Goal: Information Seeking & Learning: Learn about a topic

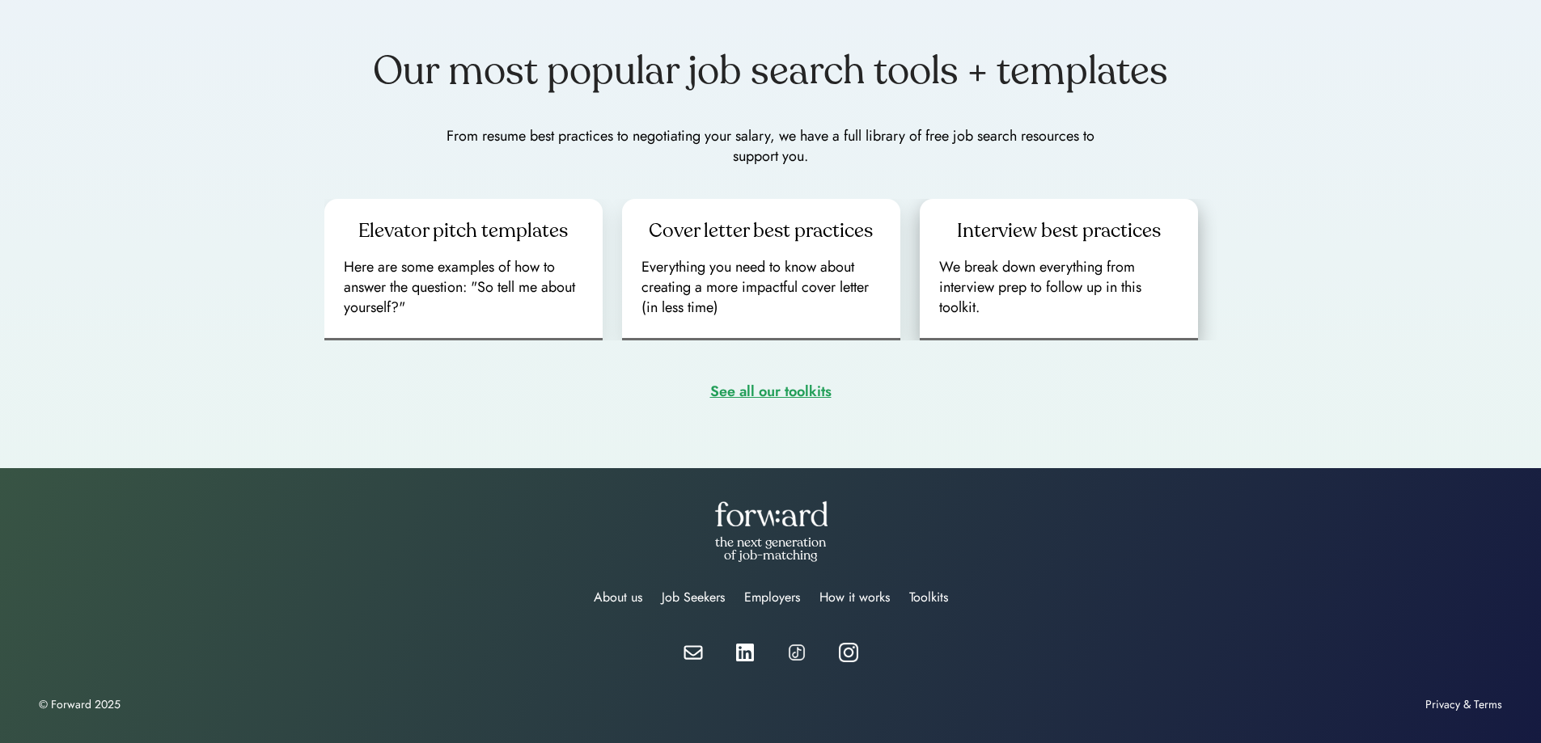
scroll to position [2191, 0]
click at [691, 598] on div "Job Seekers" at bounding box center [693, 596] width 63 height 19
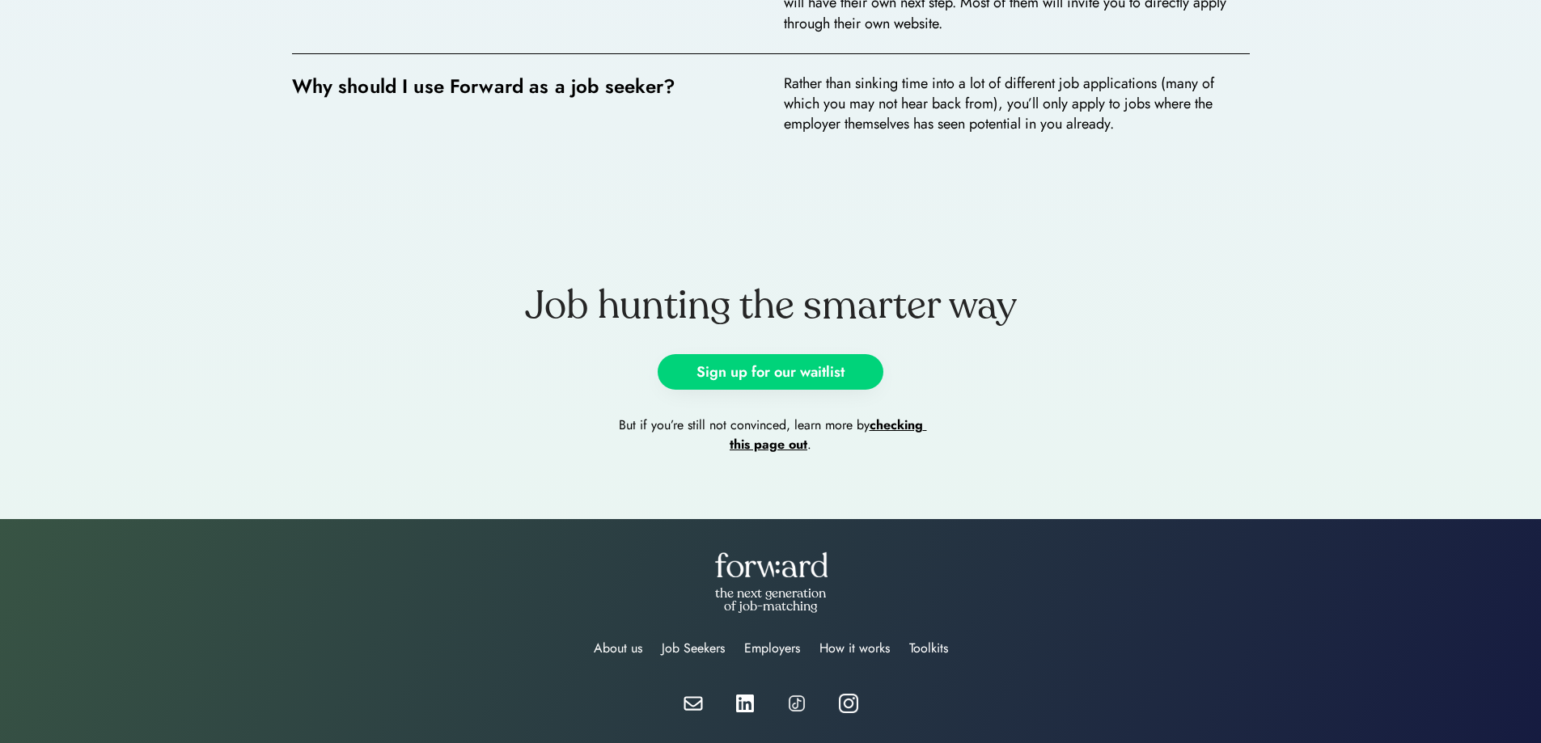
scroll to position [3304, 0]
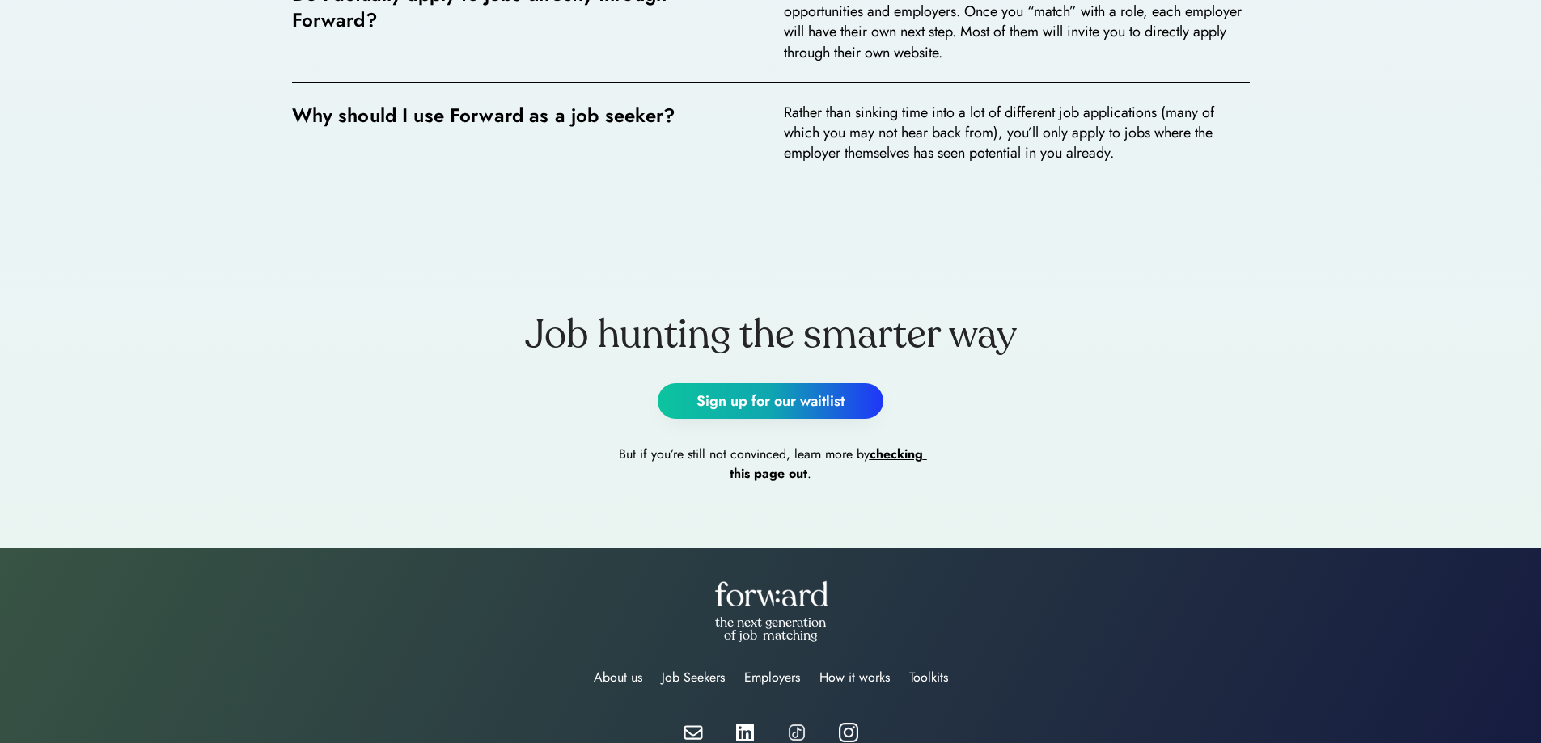
click at [759, 477] on link "checking this page out" at bounding box center [827, 464] width 197 height 38
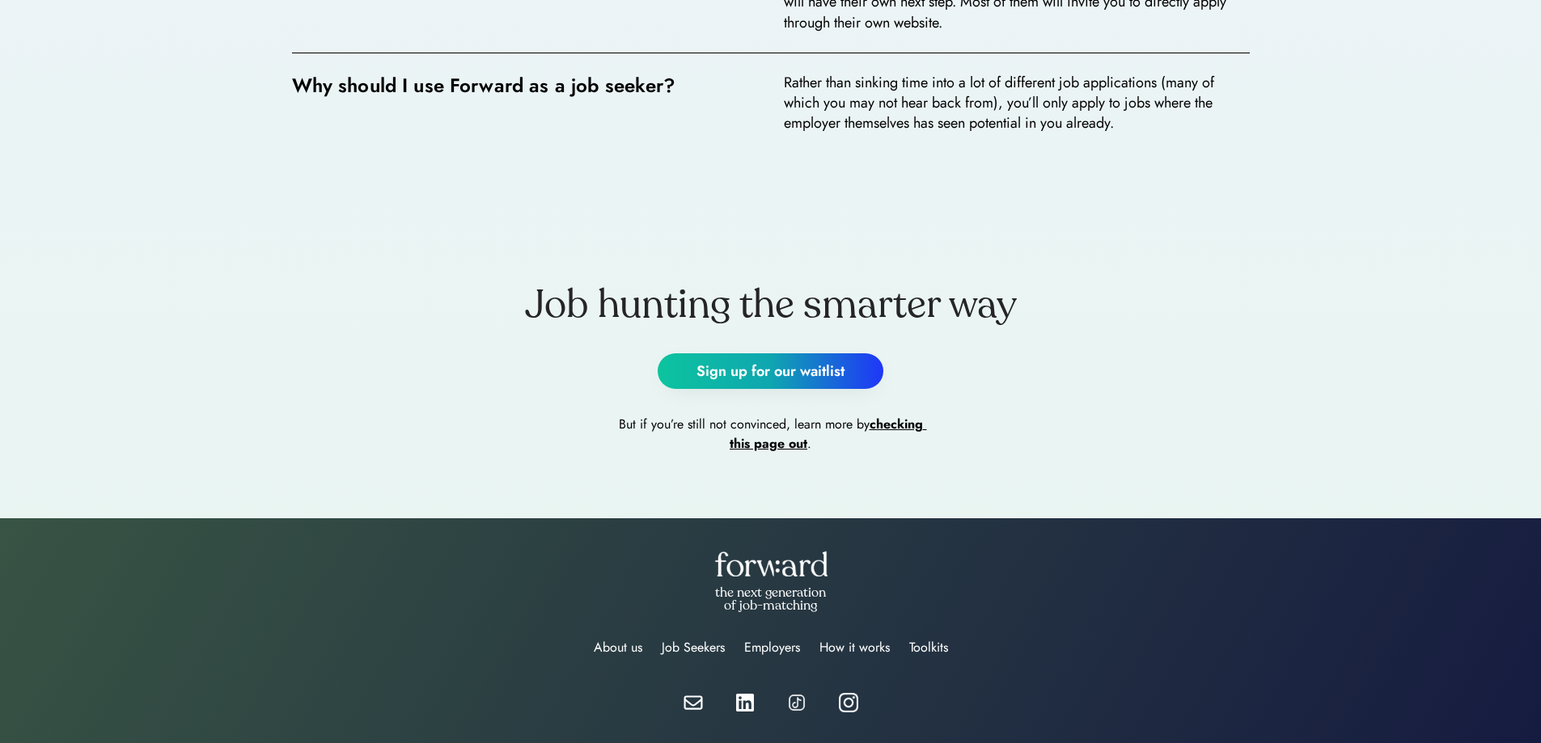
scroll to position [3385, 0]
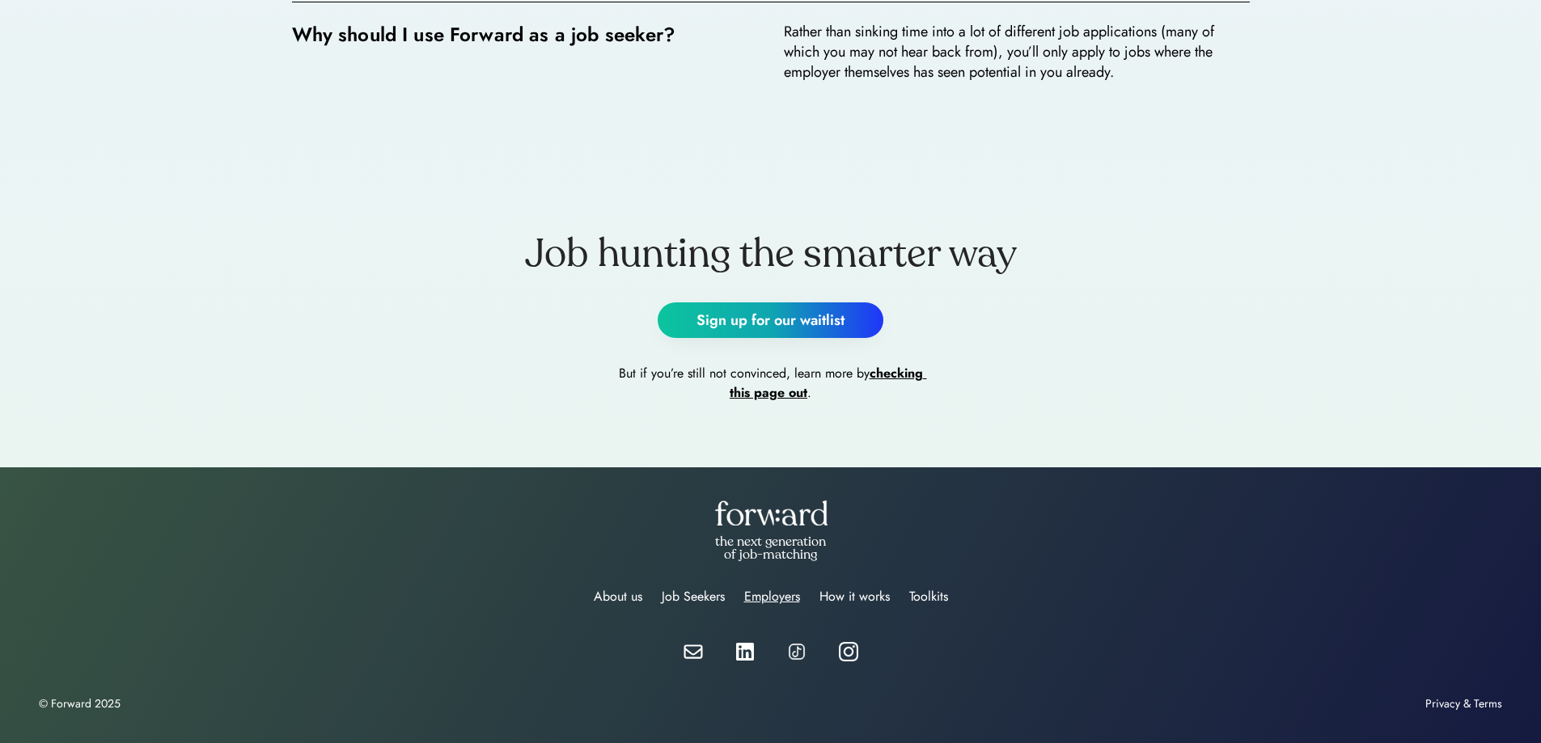
click at [782, 591] on div "Employers" at bounding box center [772, 596] width 56 height 19
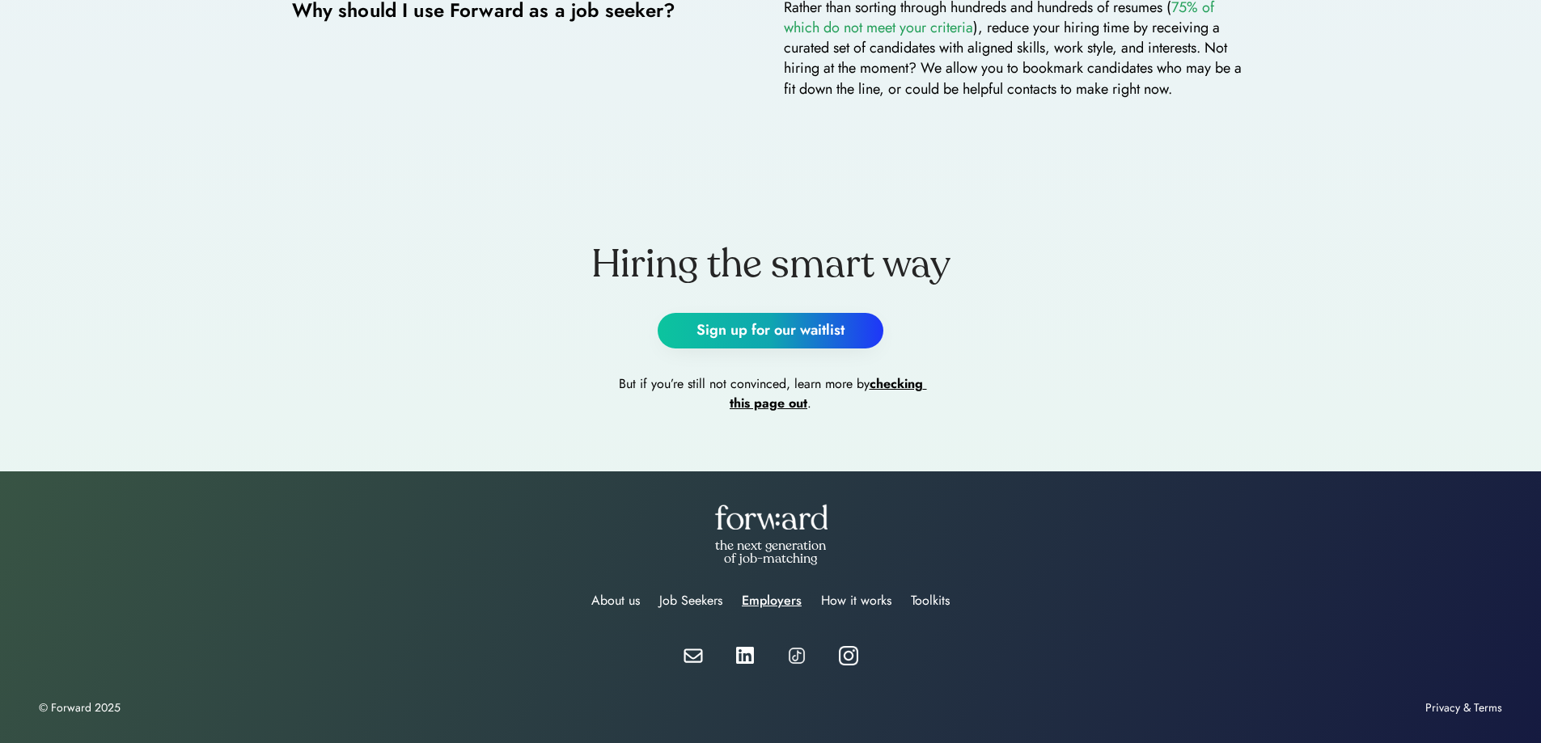
scroll to position [3259, 0]
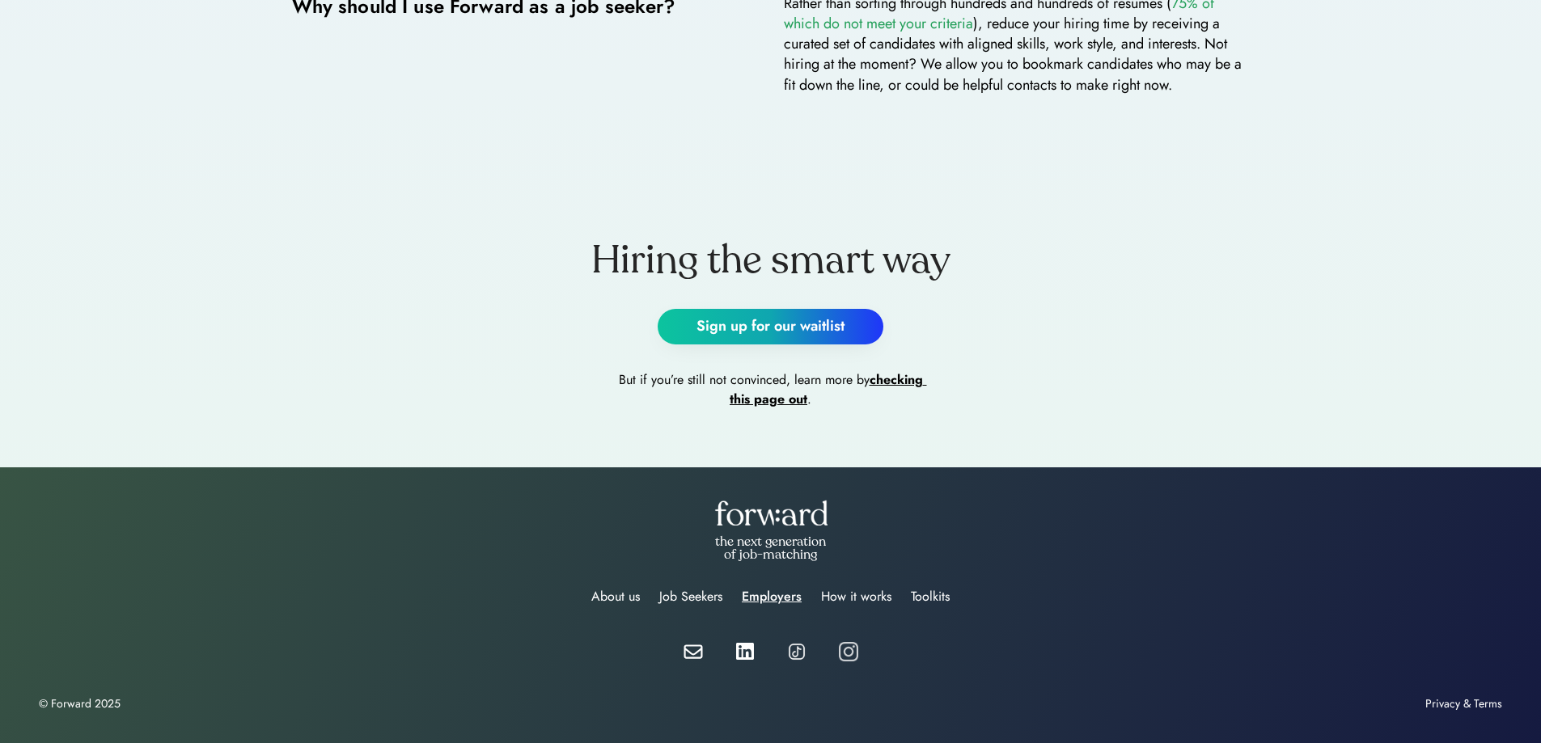
click at [851, 660] on img at bounding box center [848, 651] width 19 height 19
